Goal: Communication & Community: Answer question/provide support

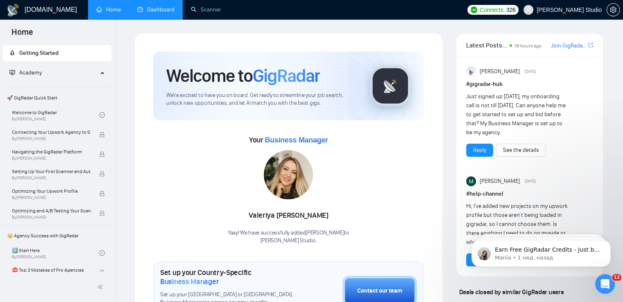
click at [162, 8] on link "Dashboard" at bounding box center [155, 9] width 37 height 7
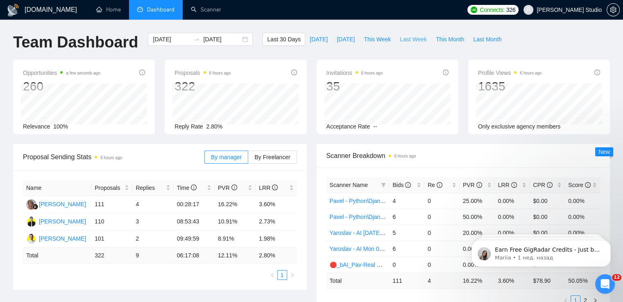
click at [400, 40] on span "Last Week" at bounding box center [413, 39] width 27 height 9
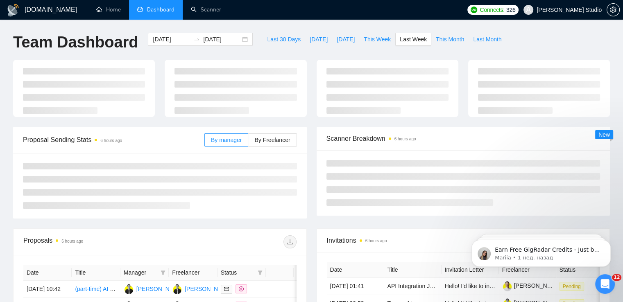
type input "[DATE]"
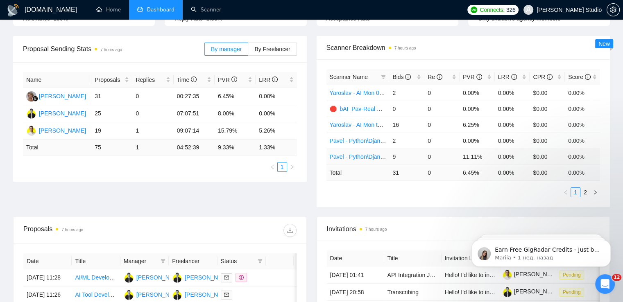
scroll to position [123, 0]
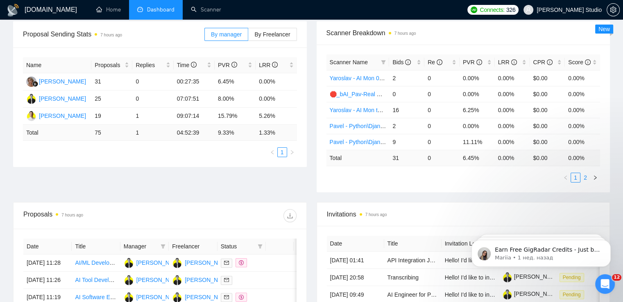
click at [585, 175] on link "2" at bounding box center [585, 177] width 9 height 9
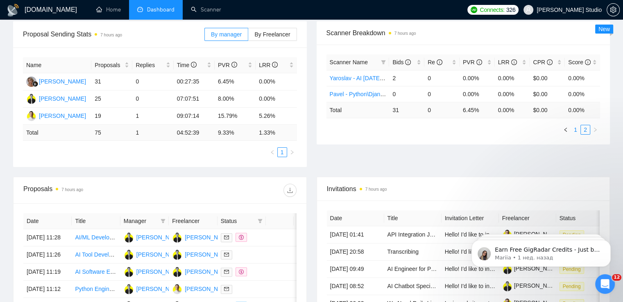
click at [576, 130] on link "1" at bounding box center [575, 129] width 9 height 9
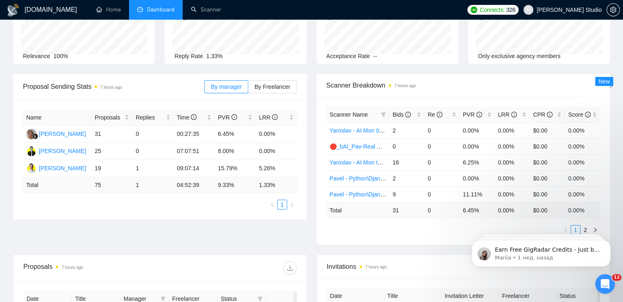
scroll to position [82, 0]
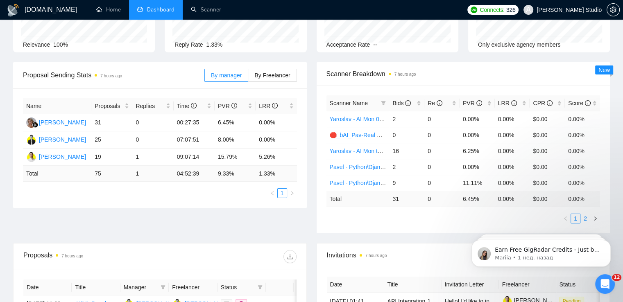
click at [586, 219] on link "2" at bounding box center [585, 218] width 9 height 9
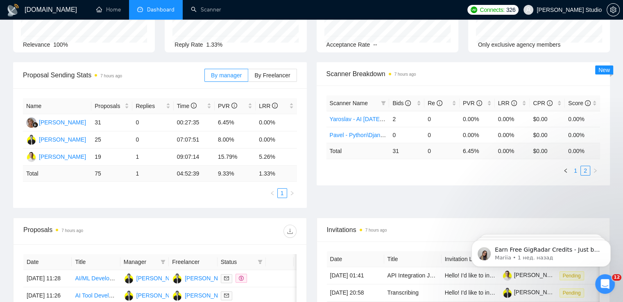
click at [575, 174] on link "1" at bounding box center [575, 170] width 9 height 9
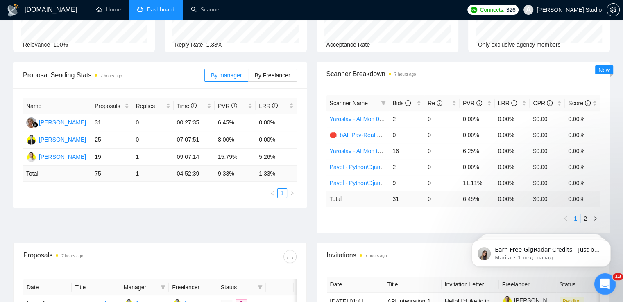
click at [608, 277] on div "Открыть службу сообщений Intercom" at bounding box center [603, 283] width 27 height 27
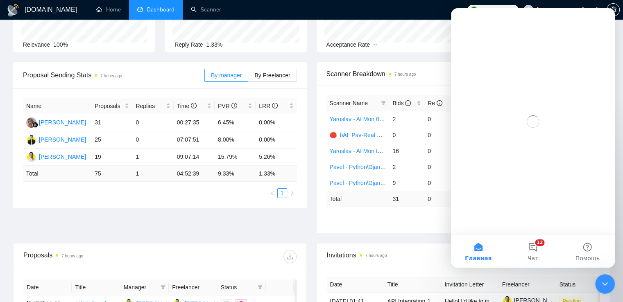
scroll to position [0, 0]
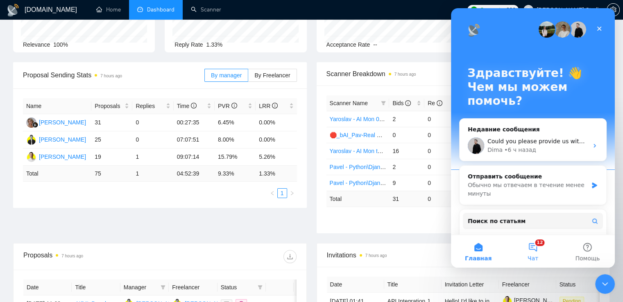
click at [535, 250] on button "12 Чат" at bounding box center [533, 251] width 54 height 33
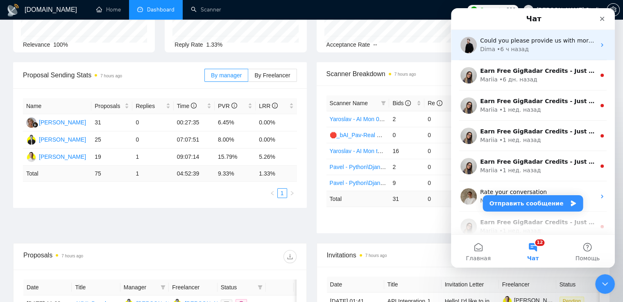
click at [504, 46] on div "• 6 ч назад" at bounding box center [513, 49] width 32 height 9
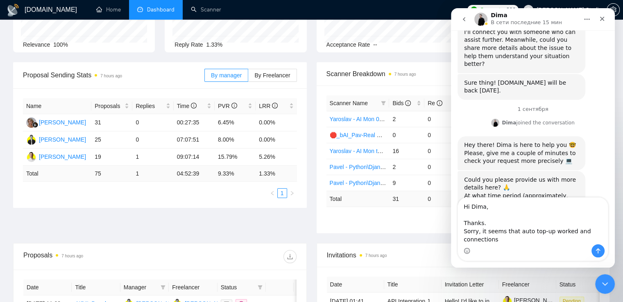
scroll to position [313, 0]
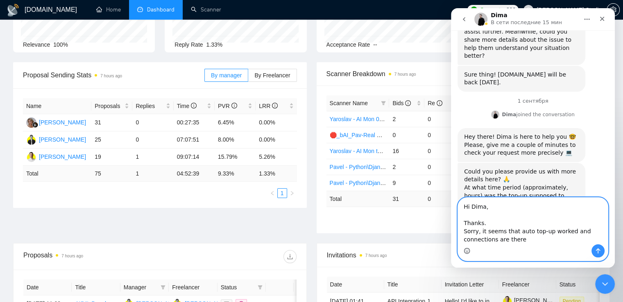
click at [468, 252] on icon "Средство выбора эмодзи" at bounding box center [467, 252] width 2 height 0
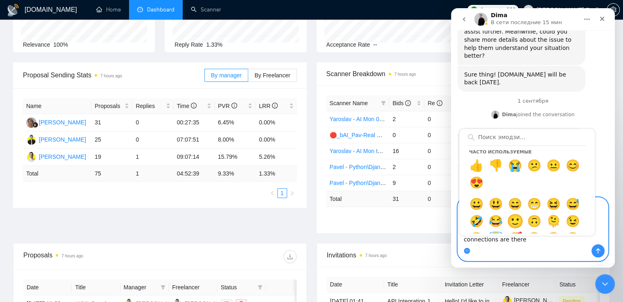
type textarea "Hi Dima, Thanks. Sorry, it seems that auto top-up worked and connections are th…"
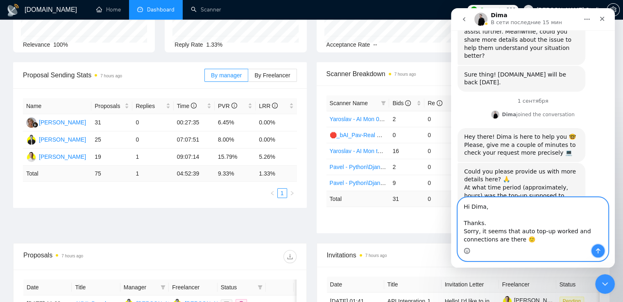
click at [601, 252] on icon "Отправить сообщение…" at bounding box center [598, 251] width 7 height 7
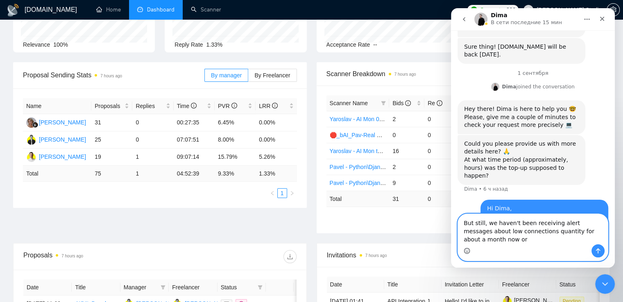
scroll to position [349, 0]
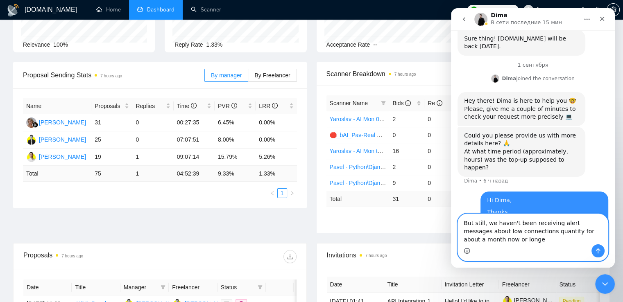
type textarea "But still, we haven't been receiving alert messages about low connections quant…"
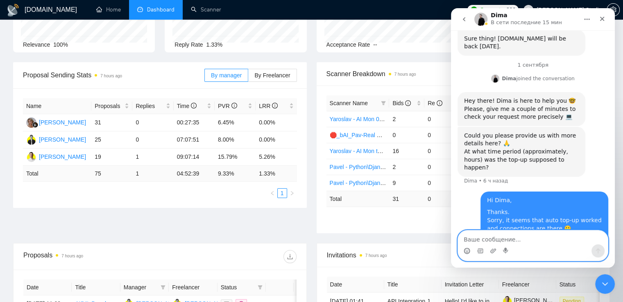
scroll to position [368, 0]
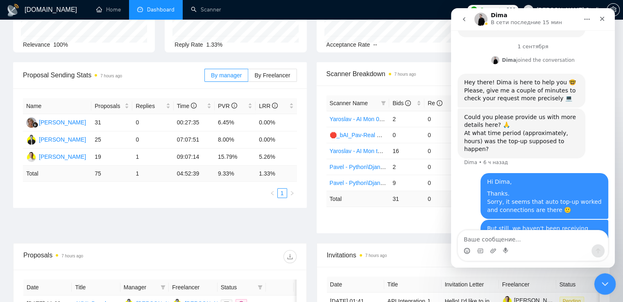
click at [603, 284] on icon "Закрыть службу сообщений Intercom" at bounding box center [604, 283] width 10 height 10
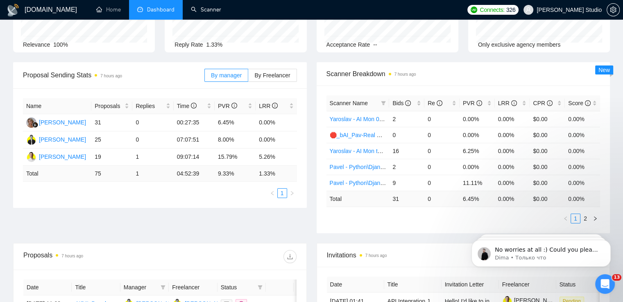
scroll to position [424, 0]
click at [604, 283] on icon "Открыть службу сообщений Intercom" at bounding box center [604, 284] width 14 height 14
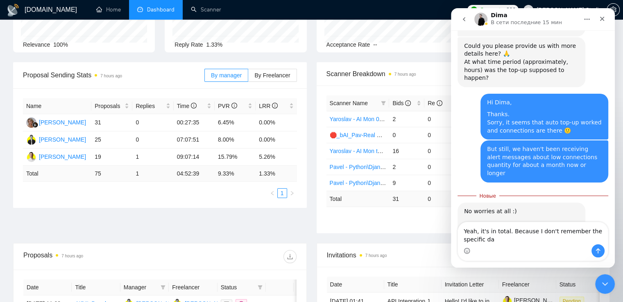
scroll to position [446, 0]
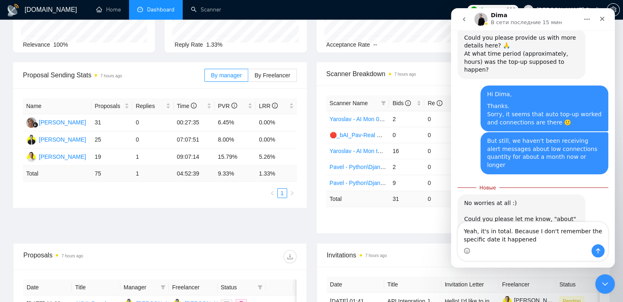
type textarea "Yeah, it's in total. Because I don't remember the specific date it happened)"
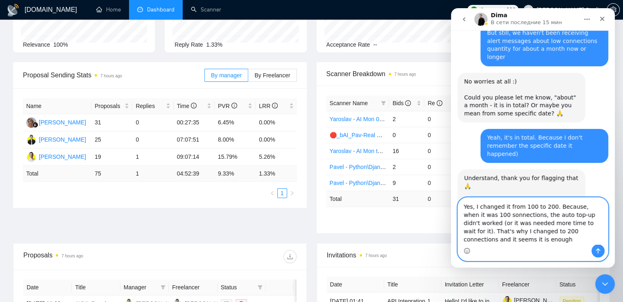
scroll to position [562, 0]
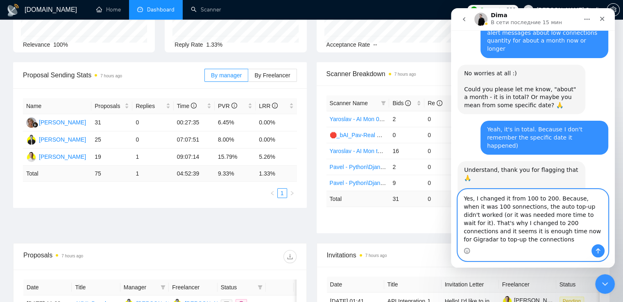
type textarea "Yes, I changed it from 100 to 200. Because, when it was 100 sonnections, the au…"
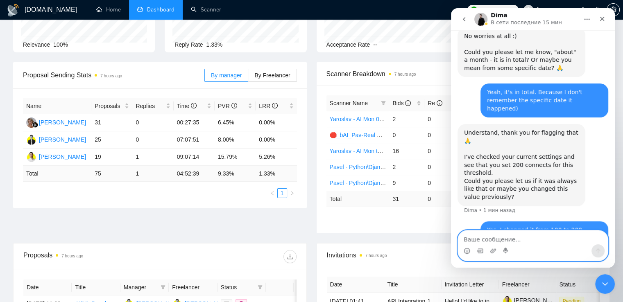
scroll to position [602, 0]
